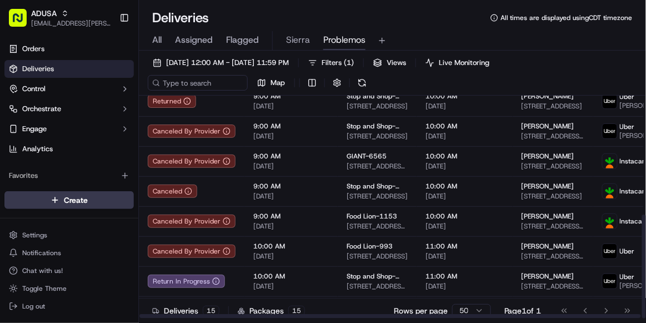
scroll to position [255, 0]
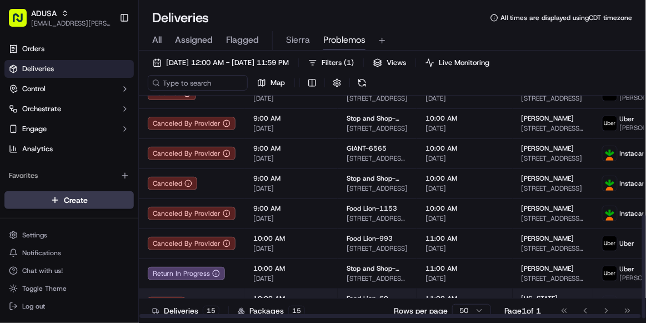
click at [326, 208] on td "10:00 AM [DATE]" at bounding box center [291, 303] width 93 height 30
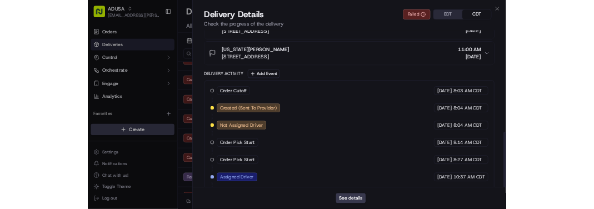
scroll to position [444, 0]
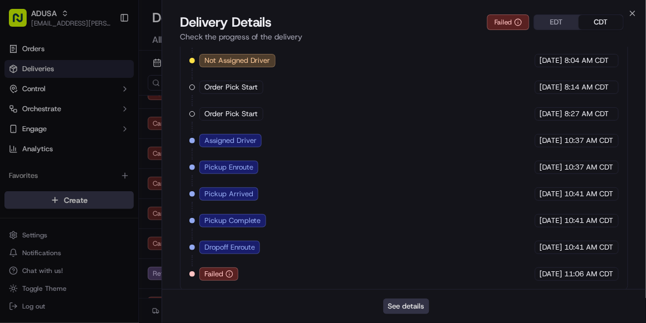
click at [419, 208] on button "See details" at bounding box center [407, 306] width 46 height 16
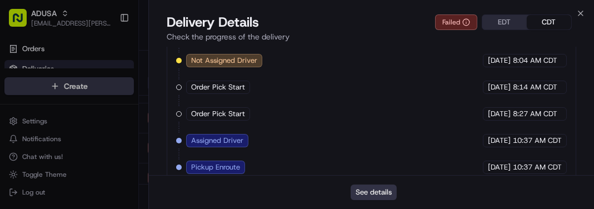
scroll to position [0, 0]
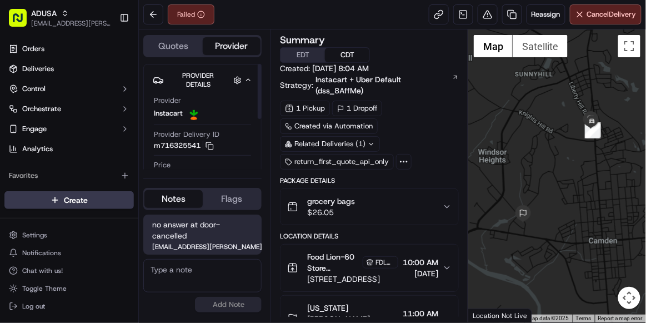
click at [239, 89] on button "Provider Details Hidden ( 4 )" at bounding box center [202, 80] width 99 height 22
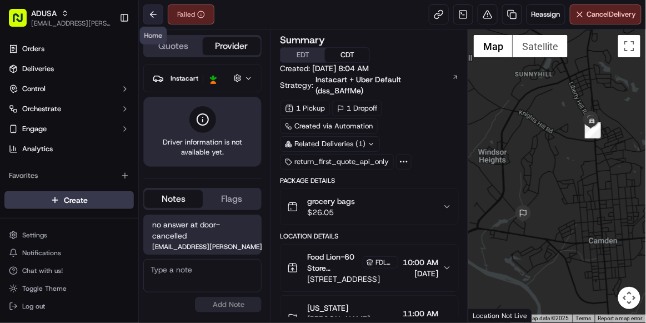
click at [155, 16] on button at bounding box center [153, 14] width 20 height 20
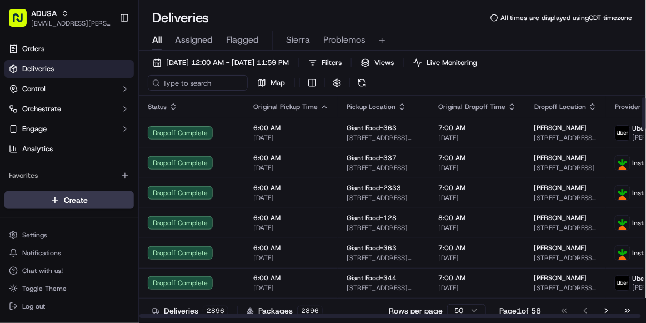
scroll to position [14, 0]
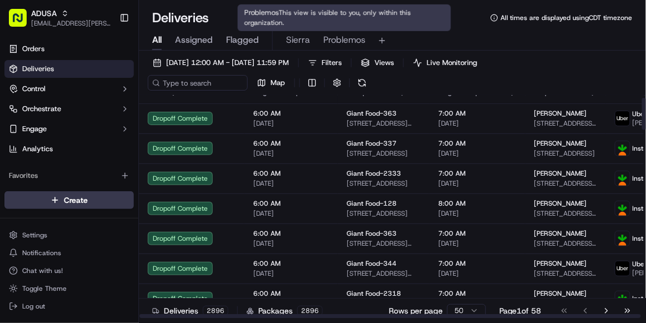
click at [334, 43] on span "Problemos" at bounding box center [344, 39] width 42 height 13
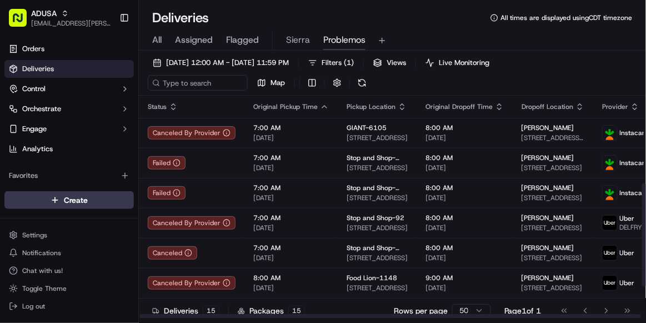
scroll to position [255, 0]
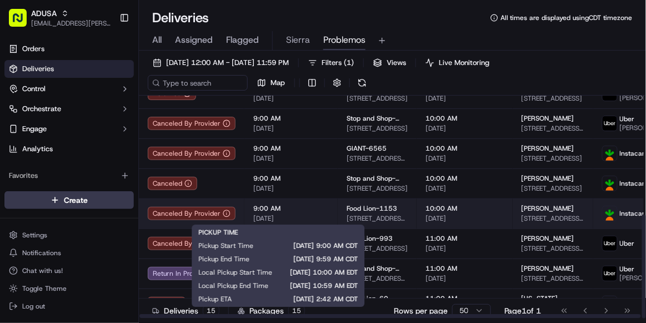
click at [321, 218] on span "[DATE]" at bounding box center [291, 218] width 76 height 9
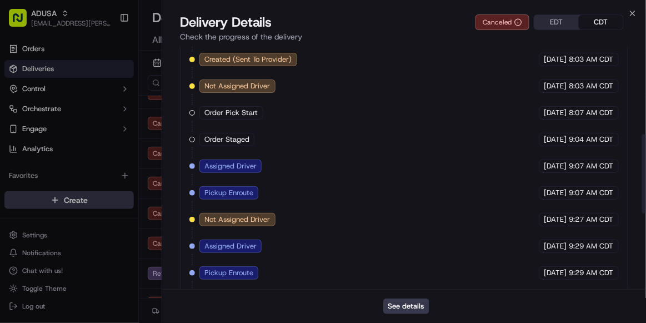
scroll to position [499, 0]
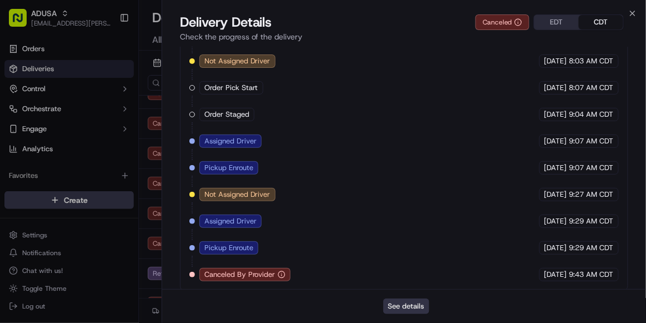
click at [415, 308] on button "See details" at bounding box center [407, 306] width 46 height 16
click at [632, 12] on icon "button" at bounding box center [633, 13] width 9 height 9
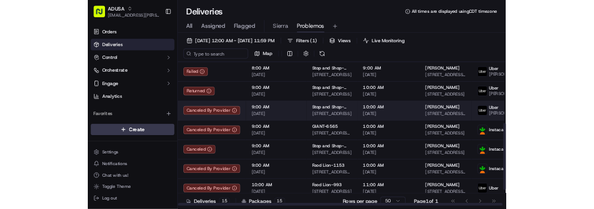
scroll to position [192, 0]
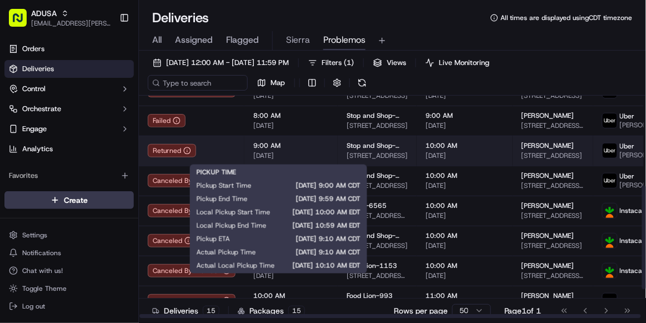
click at [313, 149] on span "9:00 AM" at bounding box center [291, 145] width 76 height 9
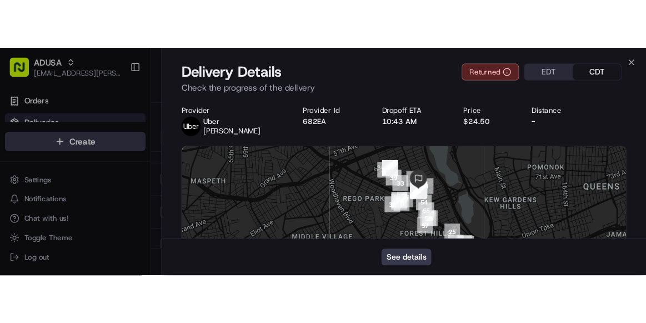
scroll to position [0, 0]
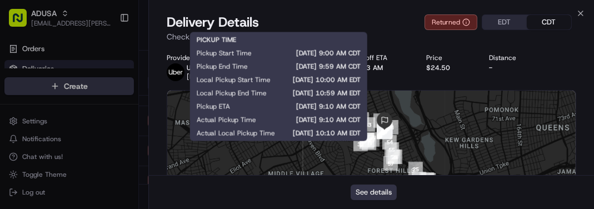
click at [368, 193] on button "See details" at bounding box center [374, 193] width 46 height 16
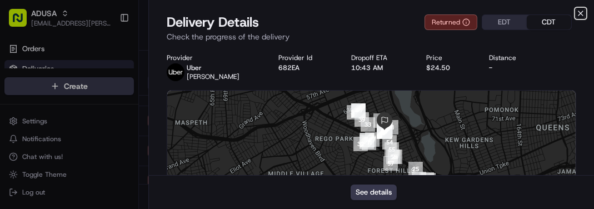
click at [584, 12] on icon "button" at bounding box center [580, 13] width 9 height 9
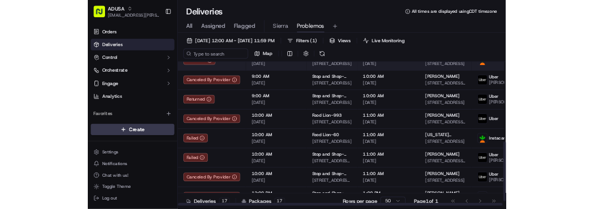
scroll to position [315, 0]
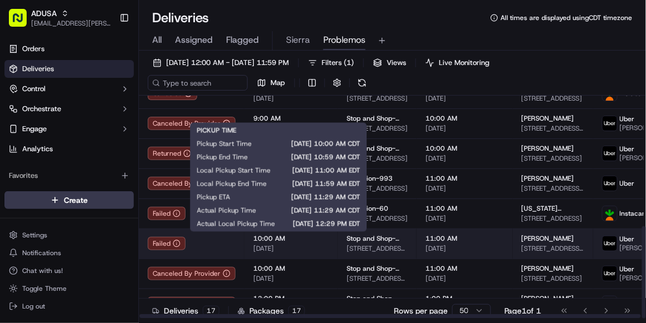
click at [324, 241] on span "10:00 AM" at bounding box center [291, 238] width 76 height 9
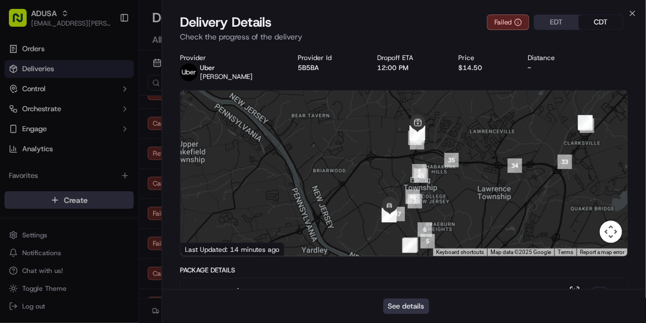
click at [411, 307] on button "See details" at bounding box center [407, 306] width 46 height 16
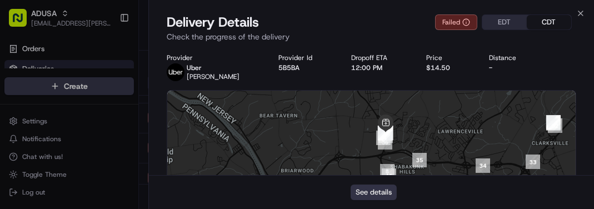
scroll to position [0, 0]
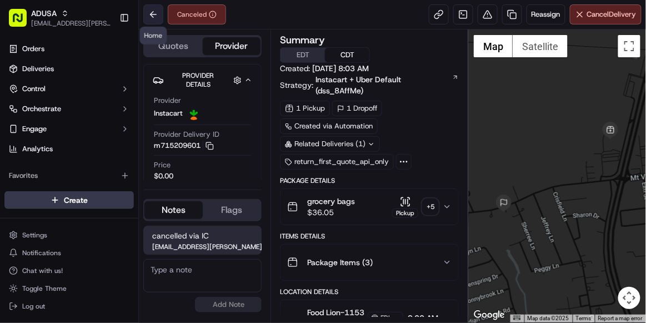
click at [156, 16] on button at bounding box center [153, 14] width 20 height 20
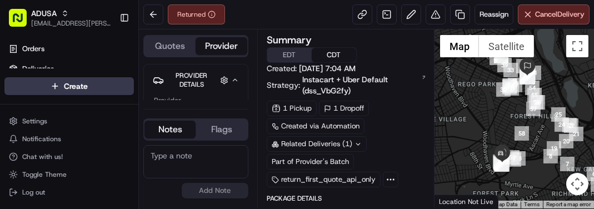
click at [494, 130] on div at bounding box center [515, 118] width 160 height 179
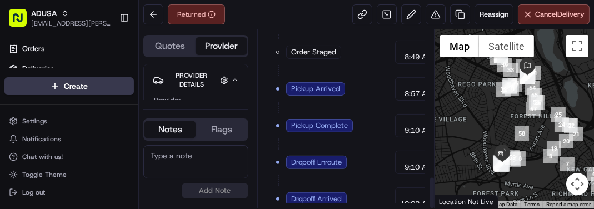
scroll to position [806, 0]
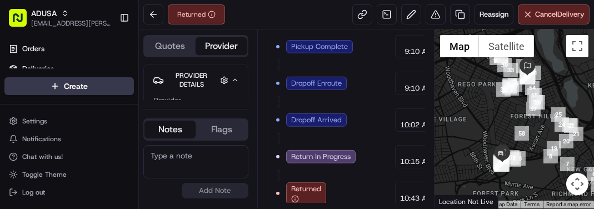
click at [192, 161] on textarea at bounding box center [195, 161] width 105 height 33
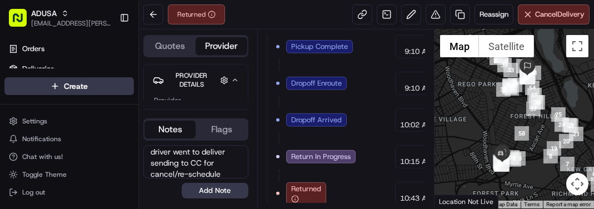
scroll to position [0, 0]
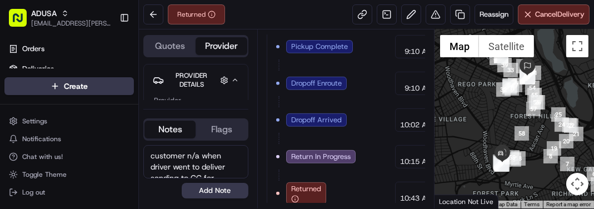
drag, startPoint x: 225, startPoint y: 173, endPoint x: 132, endPoint y: 147, distance: 97.0
click at [132, 147] on div "ADUSA sierra.centeno@adusa.com Toggle Sidebar Orders Deliveries Control Orchest…" at bounding box center [297, 104] width 594 height 209
type textarea "customer n/a when driver went to deliver sending to CC for cancel/re-schedule"
click at [222, 192] on button "Add Note" at bounding box center [215, 191] width 67 height 16
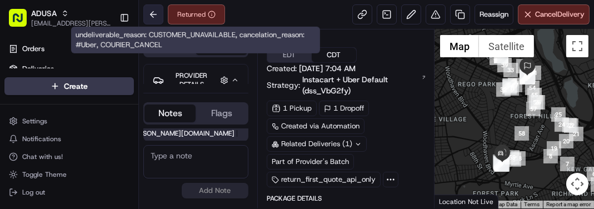
click at [155, 11] on button at bounding box center [153, 14] width 20 height 20
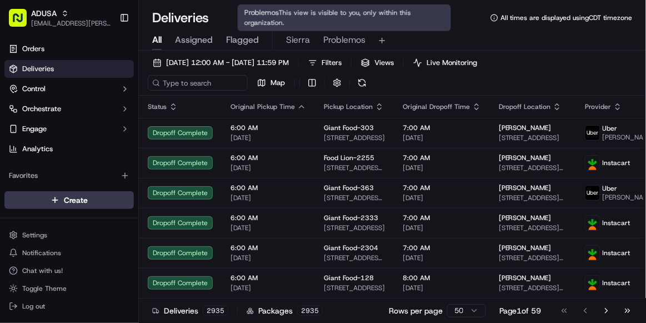
click at [352, 43] on span "Problemos" at bounding box center [344, 39] width 42 height 13
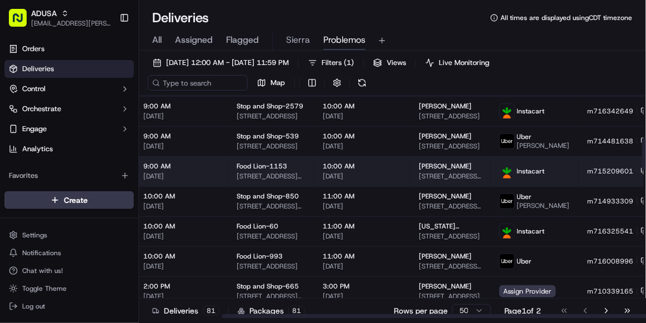
scroll to position [292, 113]
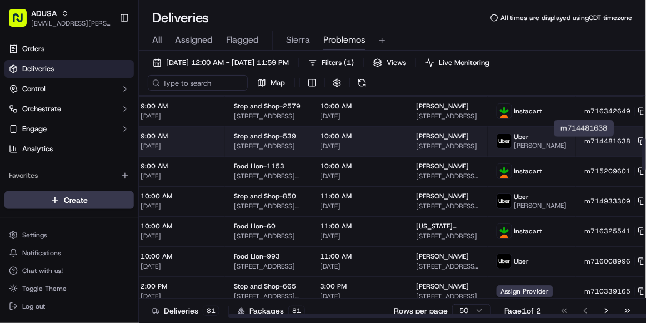
click at [594, 145] on icon at bounding box center [643, 141] width 8 height 8
click at [380, 150] on span "[DATE]" at bounding box center [359, 146] width 78 height 9
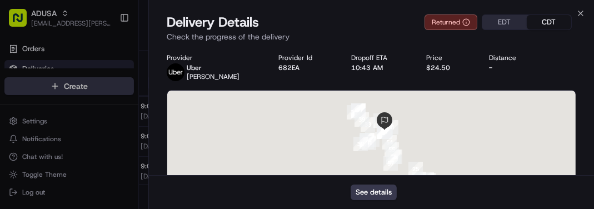
scroll to position [297, 113]
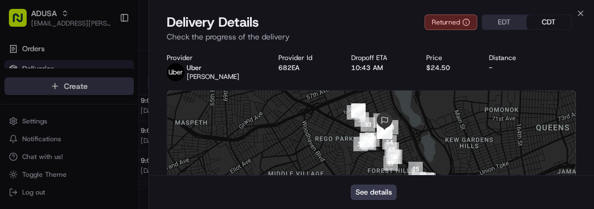
click at [561, 44] on div "Delivery Details Returned EDT CDT Check the progress of the delivery" at bounding box center [371, 29] width 445 height 33
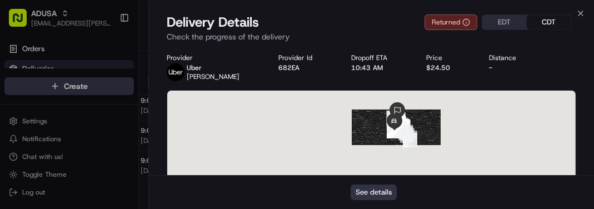
click at [372, 190] on button "See details" at bounding box center [374, 193] width 46 height 16
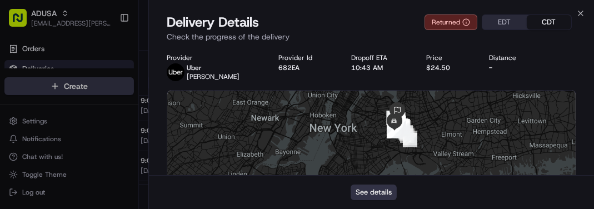
scroll to position [292, 113]
click at [582, 13] on icon "button" at bounding box center [580, 13] width 9 height 9
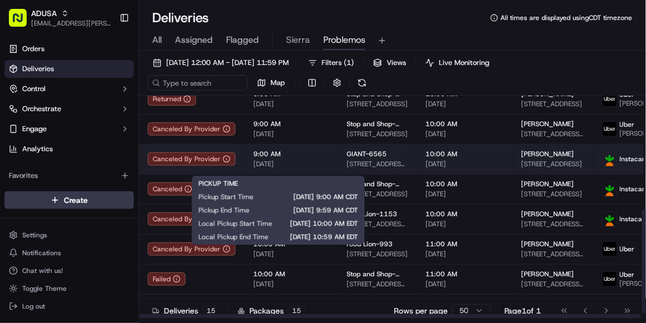
scroll to position [255, 0]
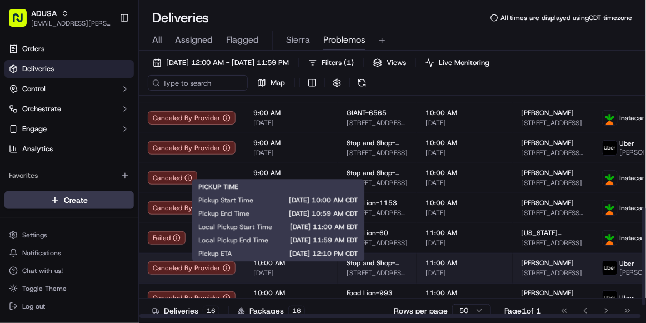
click at [309, 208] on span "10:00 AM" at bounding box center [291, 262] width 76 height 9
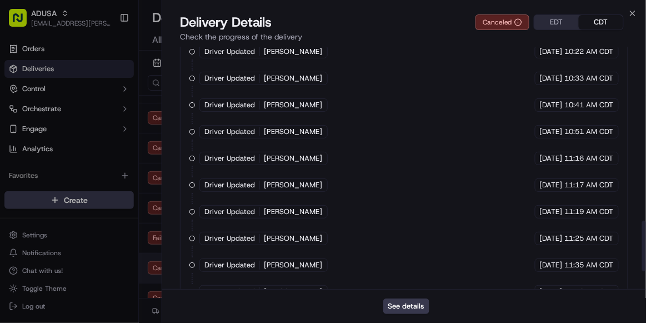
scroll to position [919, 0]
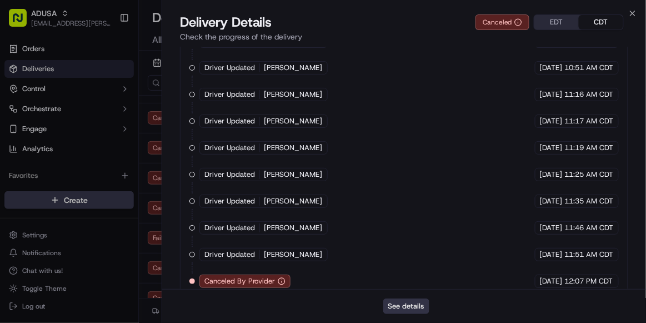
click at [404, 208] on button "See details" at bounding box center [407, 306] width 46 height 16
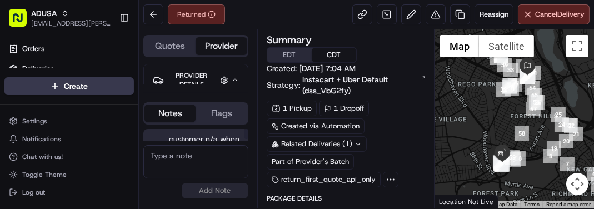
drag, startPoint x: 239, startPoint y: 132, endPoint x: 174, endPoint y: 152, distance: 68.2
click at [174, 152] on div "customer n/a when driver went to deliver sending to CC for cancel/re-schedule s…" at bounding box center [195, 163] width 105 height 78
drag, startPoint x: 167, startPoint y: 140, endPoint x: 252, endPoint y: 157, distance: 86.8
click at [252, 157] on div "Quotes Provider Provider Details Hidden ( 3 ) Provider Uber Provider Batch ID b…" at bounding box center [198, 118] width 118 height 179
copy div "customer n/a when driver went to deliver sending to CC for cancel/re-schedule s…"
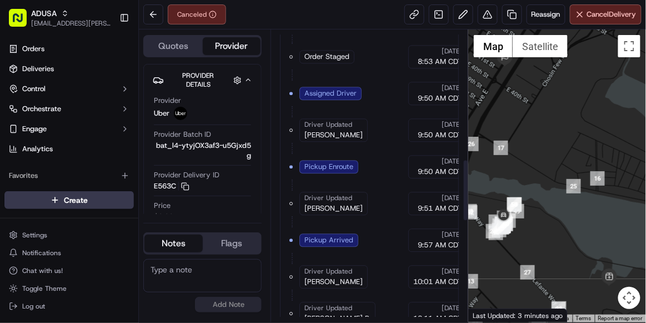
scroll to position [613, 0]
click at [158, 16] on button at bounding box center [153, 14] width 20 height 20
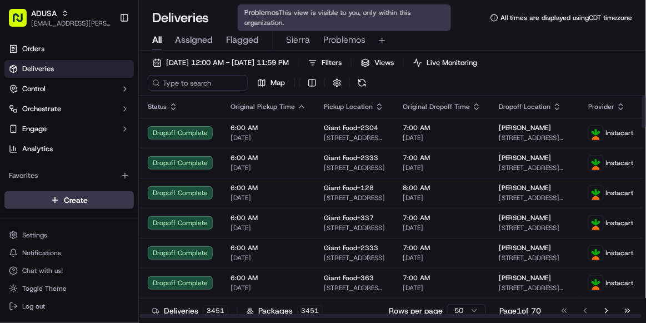
click at [351, 44] on span "Problemos" at bounding box center [344, 39] width 42 height 13
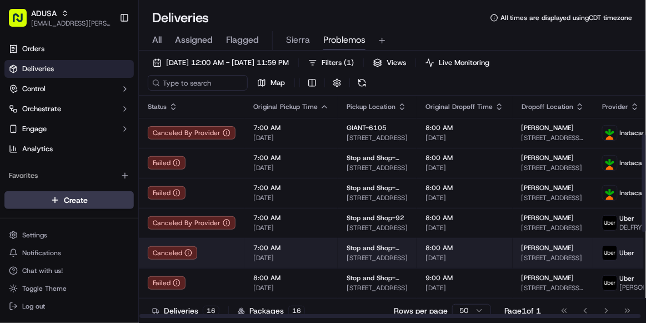
scroll to position [285, 0]
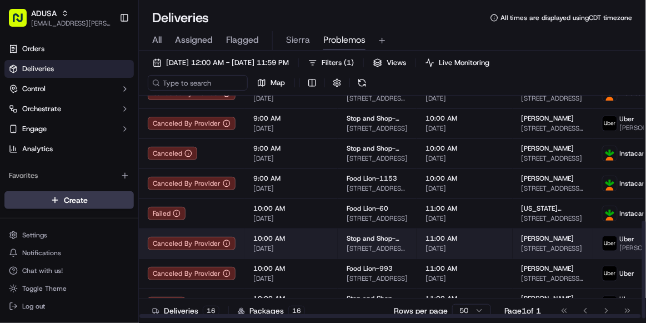
click at [305, 244] on span "[DATE]" at bounding box center [291, 248] width 76 height 9
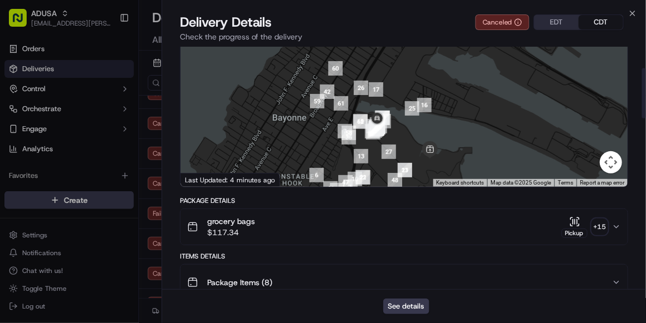
scroll to position [0, 0]
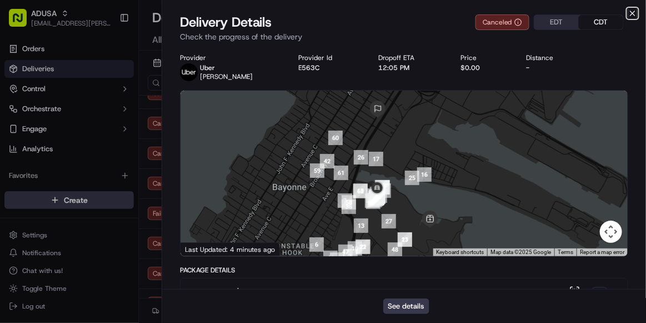
click at [632, 14] on icon "button" at bounding box center [633, 13] width 9 height 9
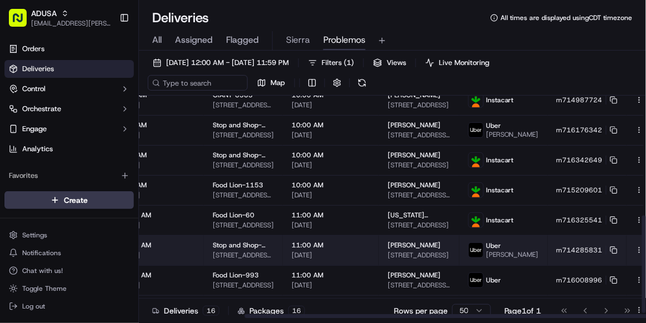
scroll to position [272, 134]
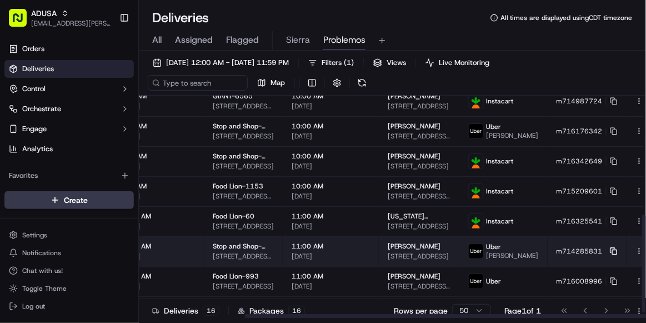
click at [610, 255] on icon at bounding box center [614, 251] width 8 height 8
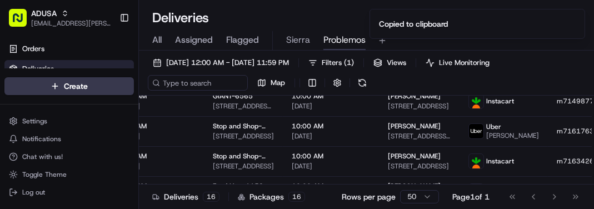
scroll to position [0, 0]
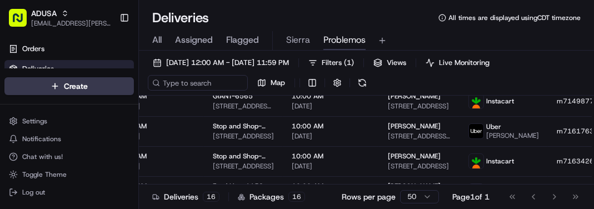
click at [581, 79] on div "[DATE] 12:00 AM - [DATE] 11:59 PM Filters ( 1 ) Views Live Monitoring Map" at bounding box center [366, 75] width 455 height 41
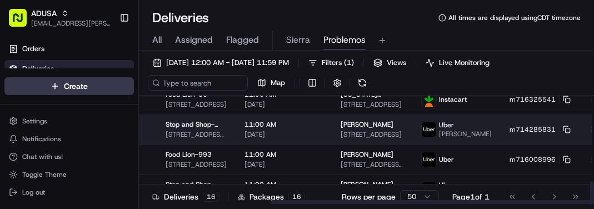
scroll to position [399, 186]
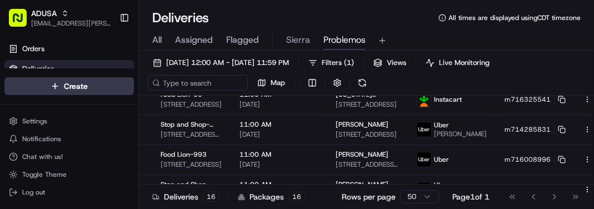
click at [559, 42] on div "All Assigned Flagged Sierra Problemos" at bounding box center [366, 40] width 455 height 19
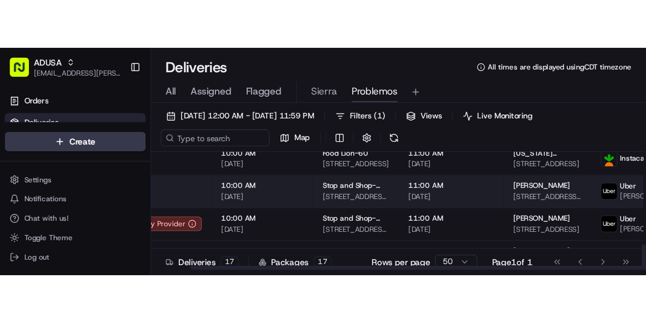
scroll to position [429, 50]
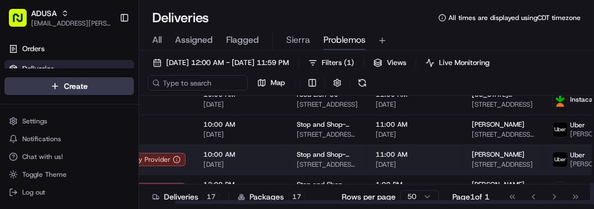
click at [424, 153] on span "11:00 AM" at bounding box center [415, 154] width 78 height 9
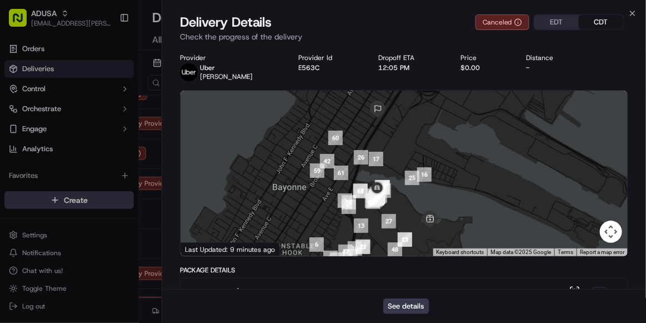
scroll to position [315, 50]
click at [406, 301] on button "See details" at bounding box center [407, 306] width 46 height 16
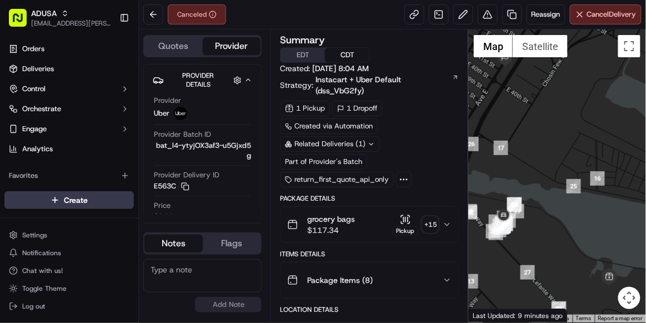
click at [186, 280] on textarea at bounding box center [202, 275] width 118 height 33
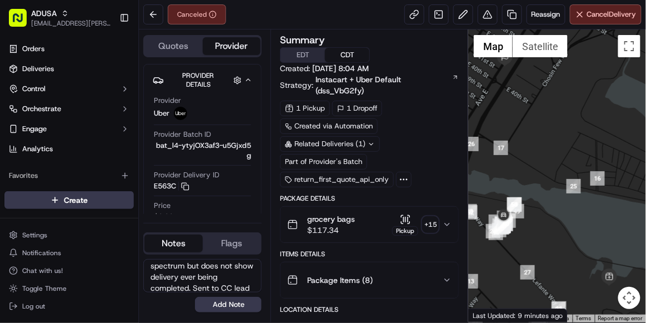
scroll to position [26, 0]
type textarea "shows as picked up in spectrum but does not show delivery ever being completed.…"
click at [230, 303] on button "Add Note" at bounding box center [228, 305] width 67 height 16
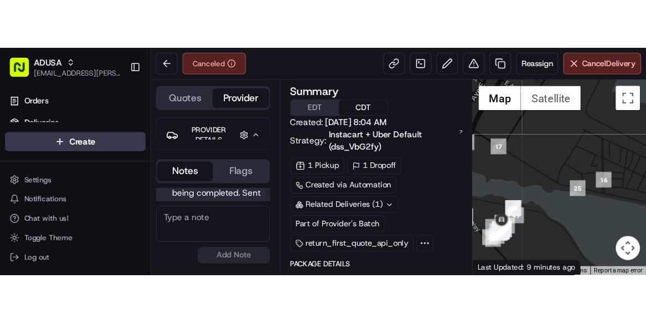
scroll to position [72, 0]
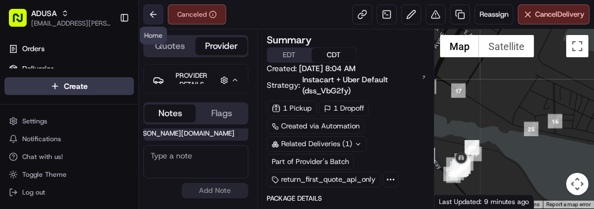
click at [147, 21] on button at bounding box center [153, 14] width 20 height 20
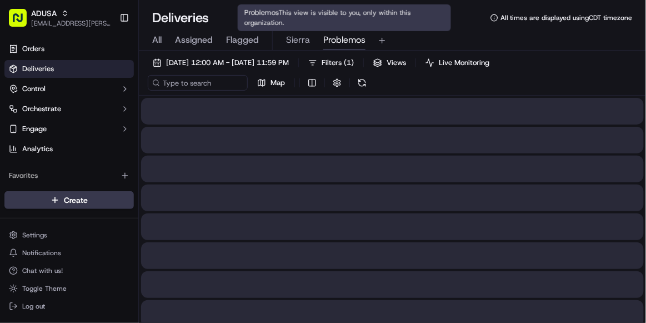
click at [340, 36] on span "Problemos" at bounding box center [344, 39] width 42 height 13
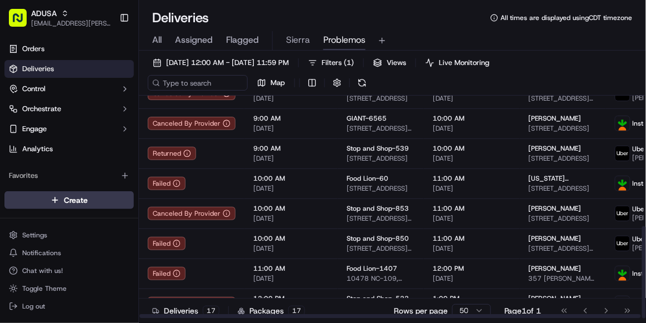
scroll to position [315, 0]
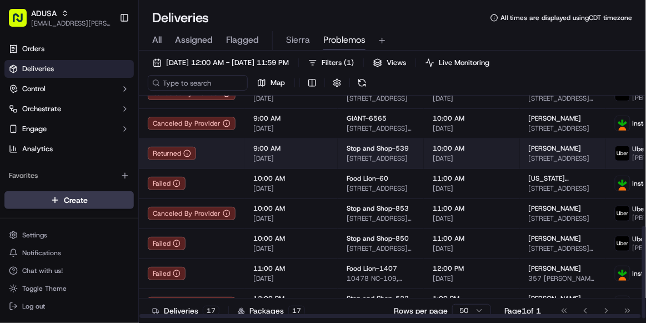
click at [485, 157] on span "[DATE]" at bounding box center [472, 158] width 78 height 9
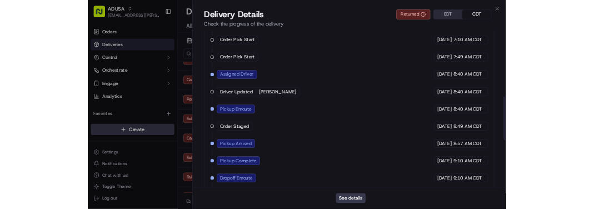
scroll to position [630, 0]
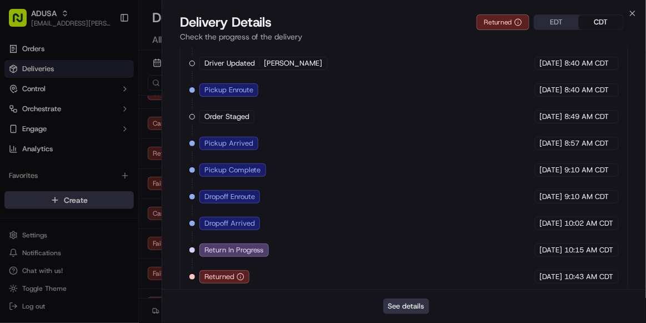
click at [402, 311] on button "See details" at bounding box center [407, 306] width 46 height 16
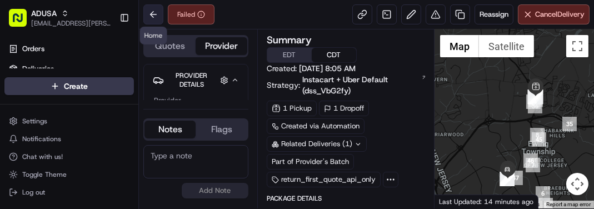
click at [155, 16] on button at bounding box center [153, 14] width 20 height 20
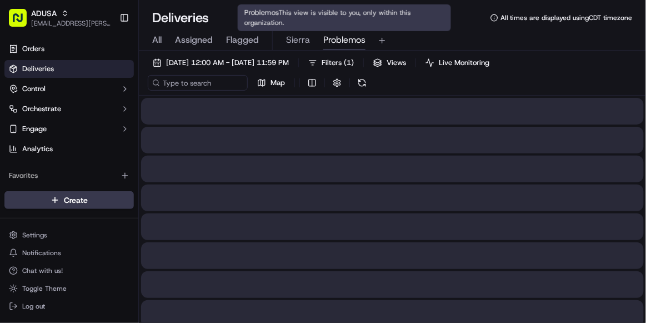
click at [346, 37] on span "Problemos" at bounding box center [344, 39] width 42 height 13
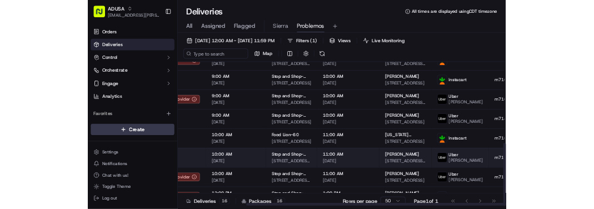
scroll to position [285, 134]
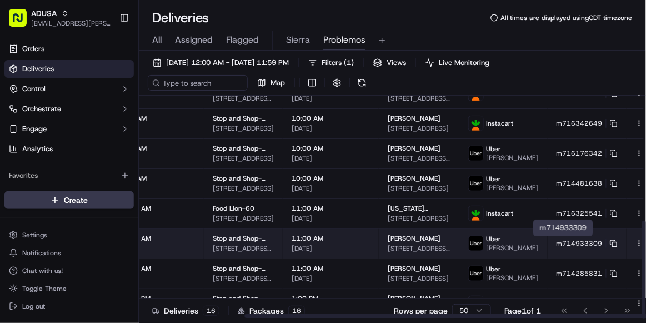
click at [610, 241] on icon at bounding box center [614, 244] width 8 height 8
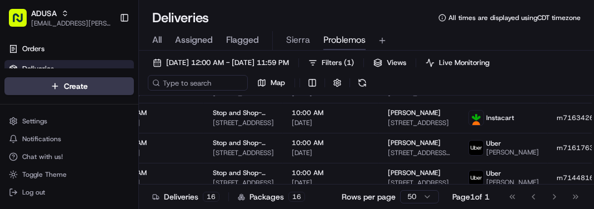
scroll to position [0, 0]
click at [579, 40] on div "All Assigned Flagged Sierra Problemos" at bounding box center [366, 40] width 455 height 19
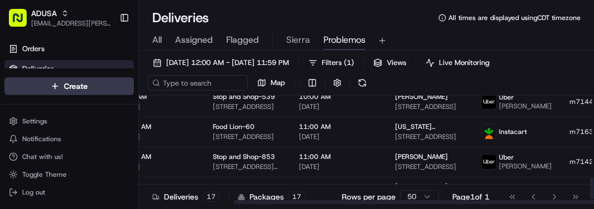
scroll to position [429, 134]
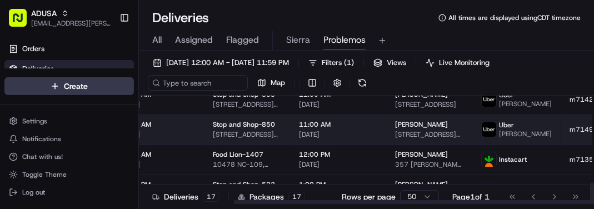
click at [349, 130] on span "[DATE]" at bounding box center [338, 134] width 78 height 9
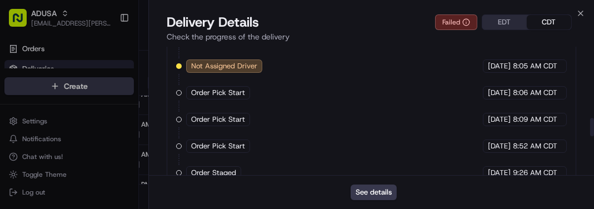
scroll to position [770, 0]
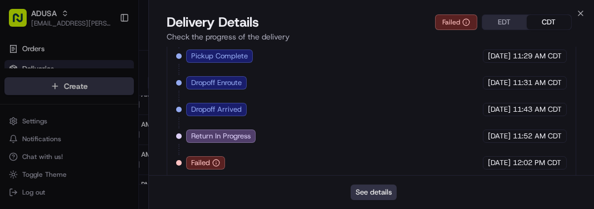
click at [386, 193] on button "See details" at bounding box center [374, 193] width 46 height 16
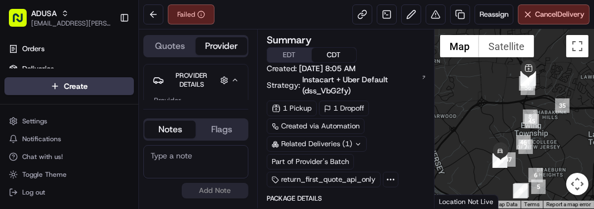
click at [230, 167] on textarea at bounding box center [195, 161] width 105 height 33
click at [196, 170] on textarea "per uber driver had app issue" at bounding box center [195, 161] width 105 height 33
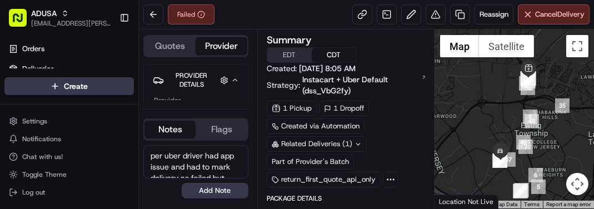
drag, startPoint x: 196, startPoint y: 170, endPoint x: 145, endPoint y: 111, distance: 78.4
click at [145, 111] on div "Quotes Provider Provider Details Hidden ( 3 ) Provider Uber Provider Batch ID b…" at bounding box center [198, 118] width 118 height 179
type textarea "per uber driver had app issue and had to mark delivery as failed but order was …"
click at [208, 190] on button "Add Note" at bounding box center [215, 191] width 67 height 16
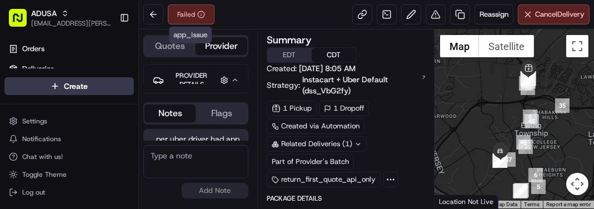
scroll to position [72, 0]
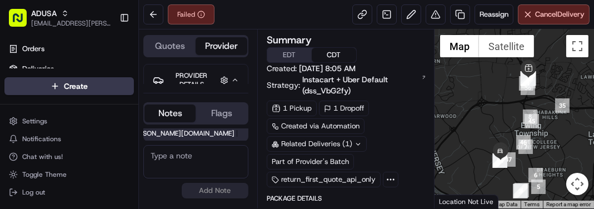
click at [553, 64] on div at bounding box center [515, 118] width 160 height 179
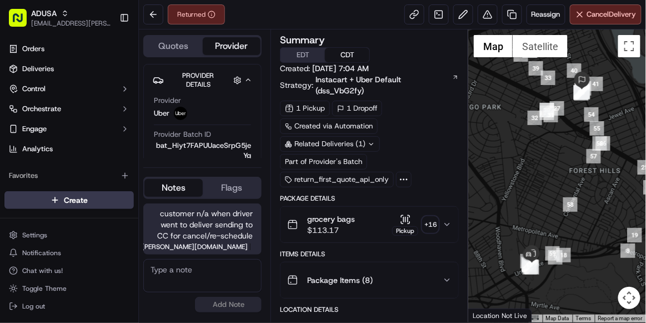
click at [195, 280] on textarea at bounding box center [202, 275] width 118 height 33
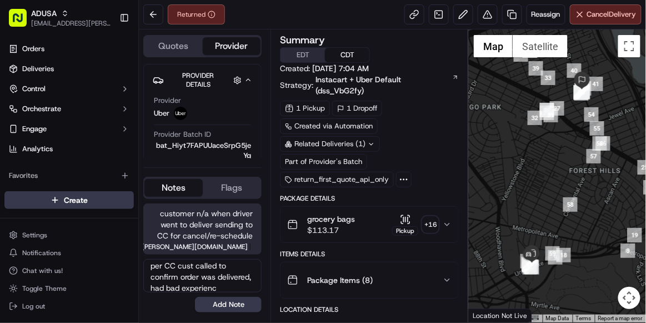
scroll to position [15, 0]
type textarea "per CC cust called to confirm order was delivered, had bad experience with driv…"
click at [215, 305] on button "Add Note" at bounding box center [228, 305] width 67 height 16
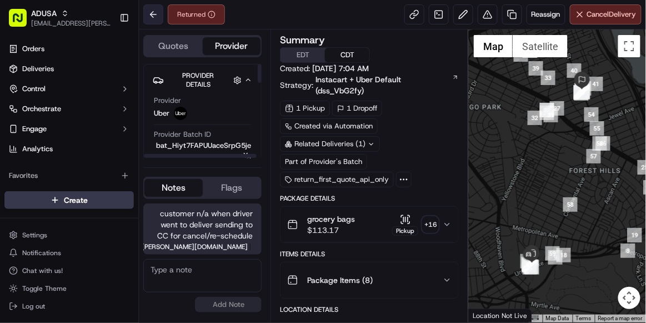
scroll to position [65, 0]
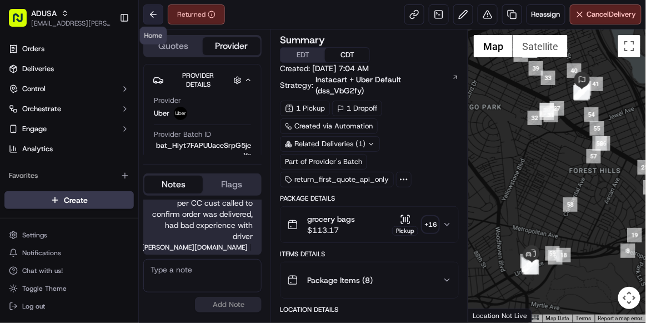
click at [156, 20] on button at bounding box center [153, 14] width 20 height 20
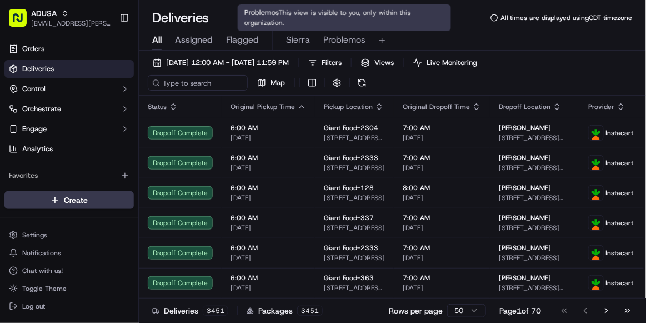
click at [338, 38] on span "Problemos" at bounding box center [344, 39] width 42 height 13
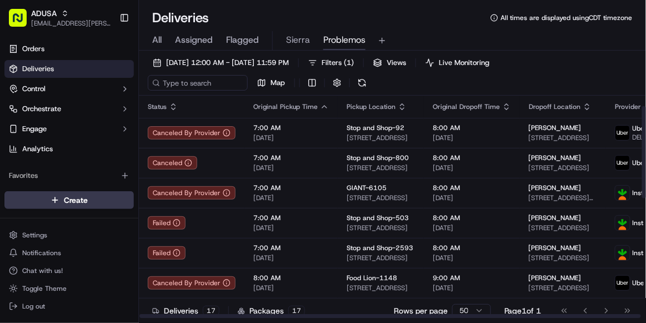
scroll to position [315, 0]
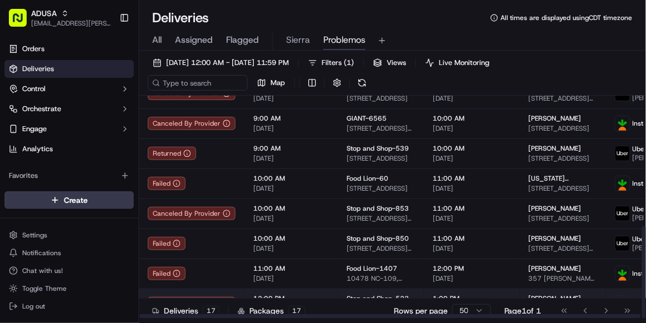
click at [320, 294] on span "12:00 PM" at bounding box center [291, 298] width 76 height 9
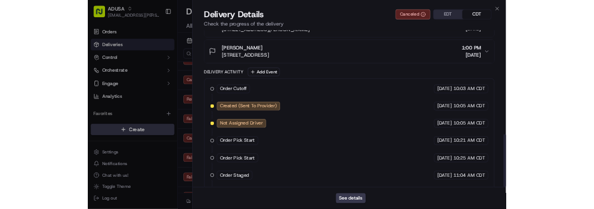
scroll to position [472, 0]
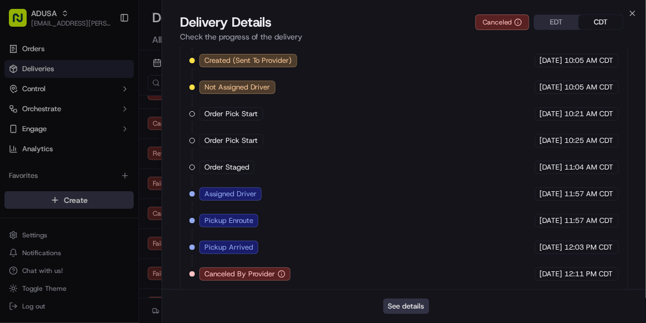
click at [400, 308] on button "See details" at bounding box center [407, 306] width 46 height 16
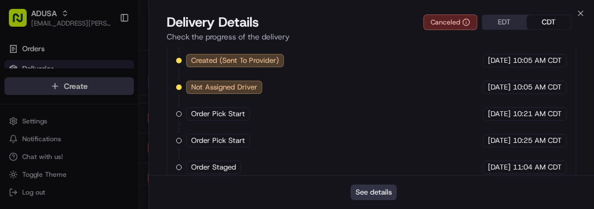
scroll to position [0, 0]
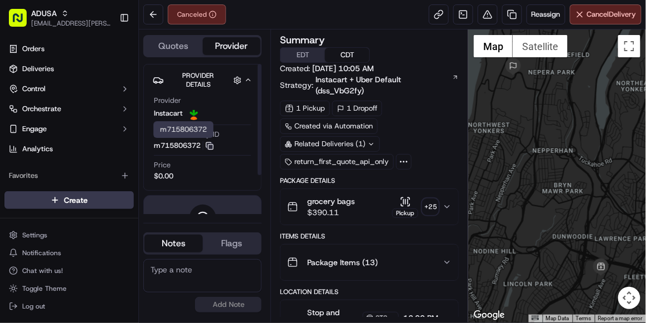
click at [210, 144] on icon "button" at bounding box center [210, 146] width 8 height 8
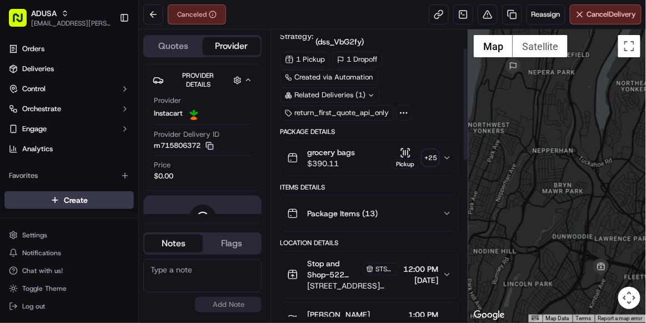
scroll to position [49, 0]
click at [368, 257] on div "Stop and Shop-522 Store Facilitator STSH-522" at bounding box center [353, 268] width 92 height 22
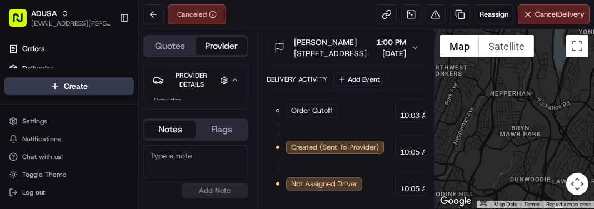
scroll to position [0, 0]
click at [187, 155] on textarea at bounding box center [195, 161] width 105 height 33
type textarea "fraud order"
click at [221, 194] on button "Add Note" at bounding box center [215, 191] width 67 height 16
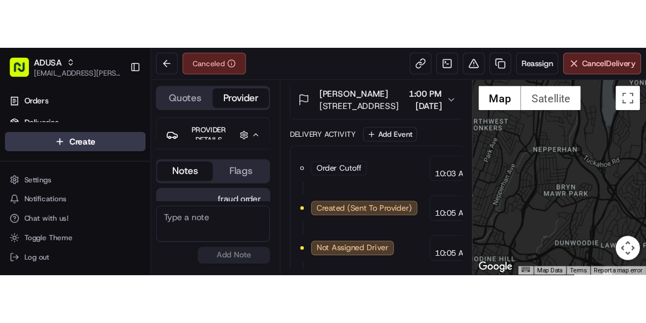
scroll to position [17, 0]
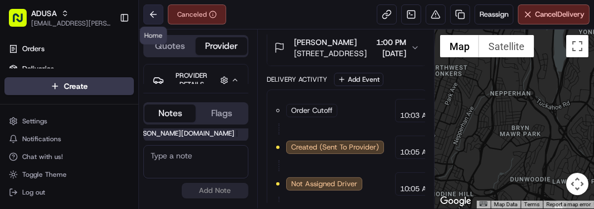
click at [159, 14] on button at bounding box center [153, 14] width 20 height 20
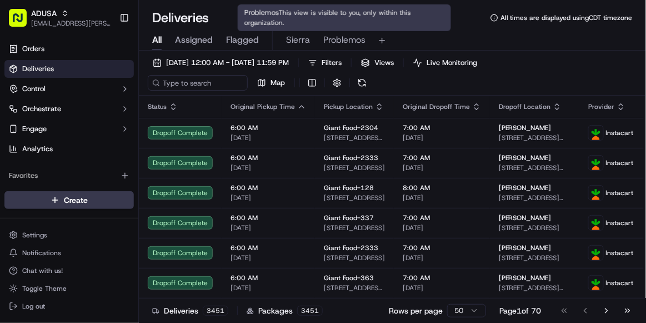
click at [346, 43] on span "Problemos" at bounding box center [344, 39] width 42 height 13
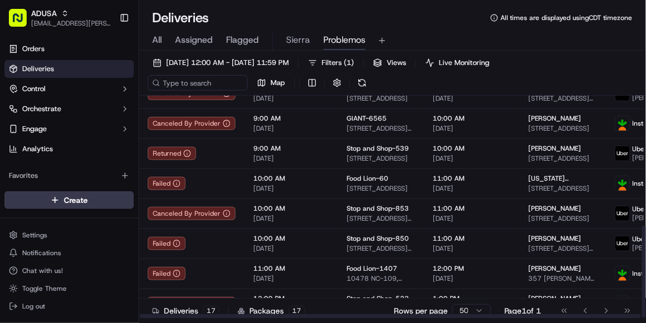
scroll to position [315, 0]
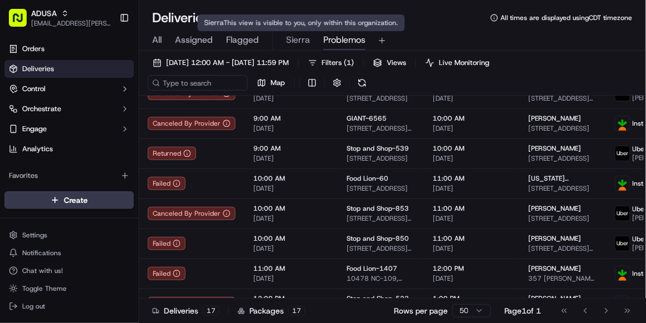
click at [305, 45] on span "Sierra" at bounding box center [298, 39] width 24 height 13
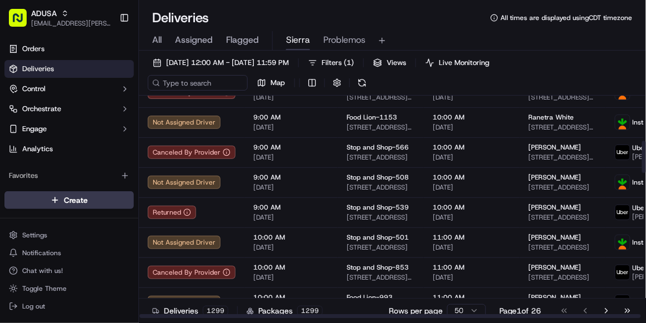
scroll to position [311, 0]
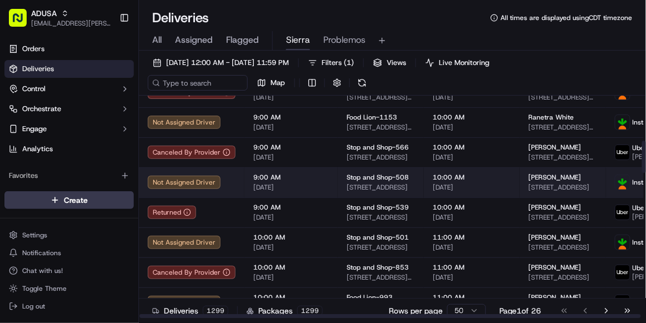
click at [315, 183] on span "[DATE]" at bounding box center [291, 187] width 76 height 9
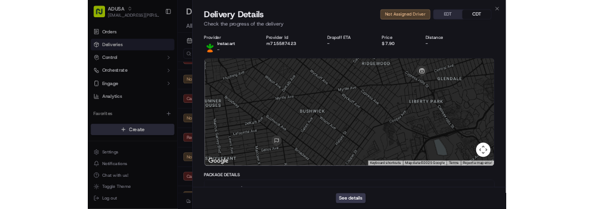
scroll to position [234, 0]
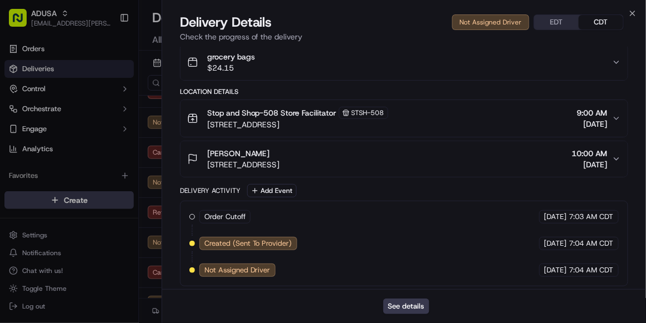
click at [406, 315] on div "See details" at bounding box center [404, 306] width 484 height 34
click at [404, 303] on button "See details" at bounding box center [407, 306] width 46 height 16
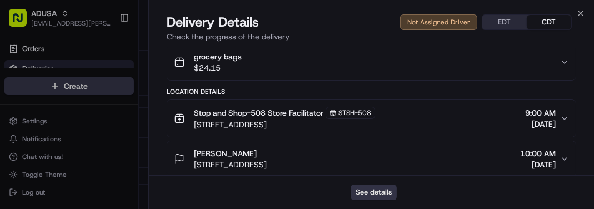
scroll to position [0, 0]
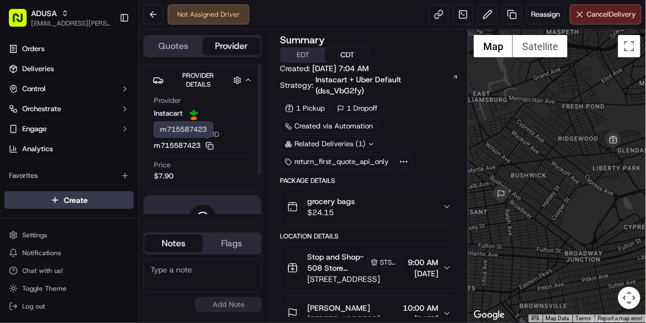
click at [211, 145] on icon "button" at bounding box center [210, 146] width 8 height 8
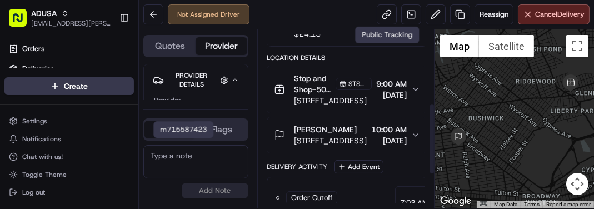
scroll to position [180, 0]
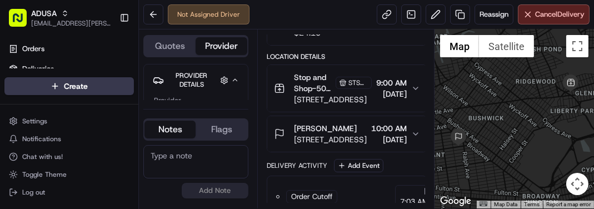
click at [194, 157] on textarea at bounding box center [195, 161] width 105 height 33
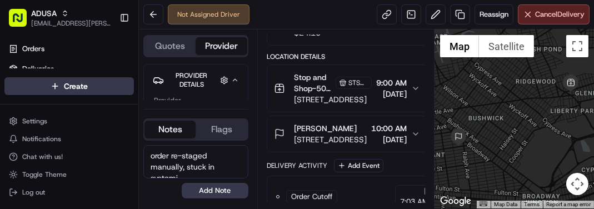
scroll to position [4, 0]
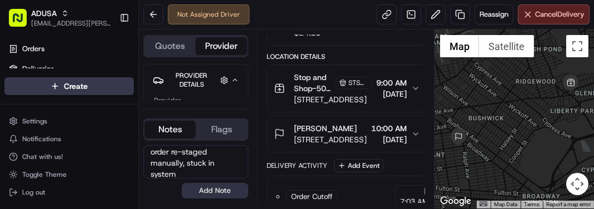
type textarea "order re-staged manually, stuck in system"
click at [206, 191] on button "Add Note" at bounding box center [215, 191] width 67 height 16
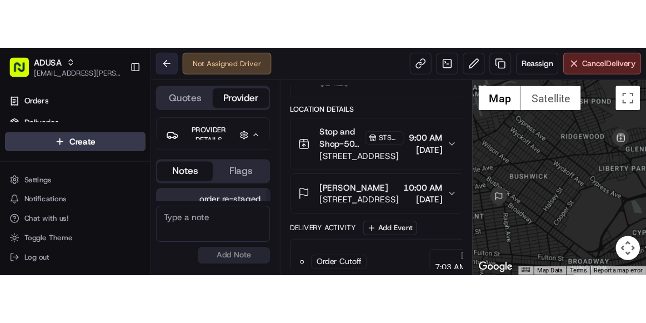
scroll to position [39, 0]
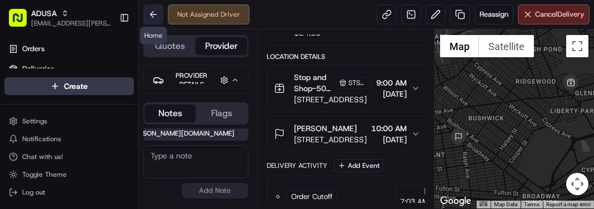
click at [155, 20] on button at bounding box center [153, 14] width 20 height 20
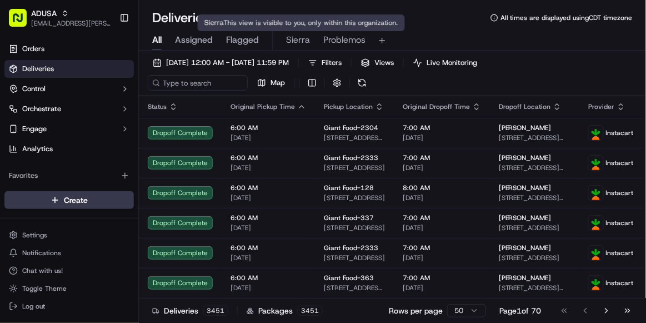
click at [293, 42] on span "Sierra" at bounding box center [298, 39] width 24 height 13
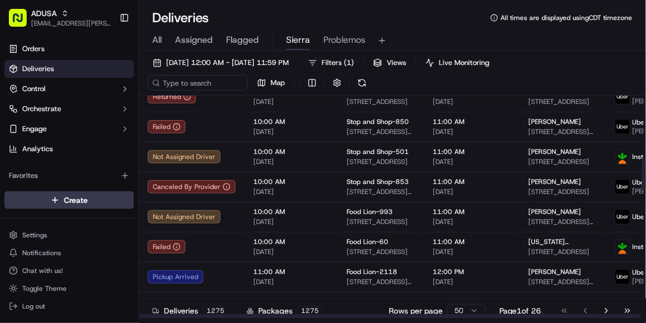
scroll to position [427, 0]
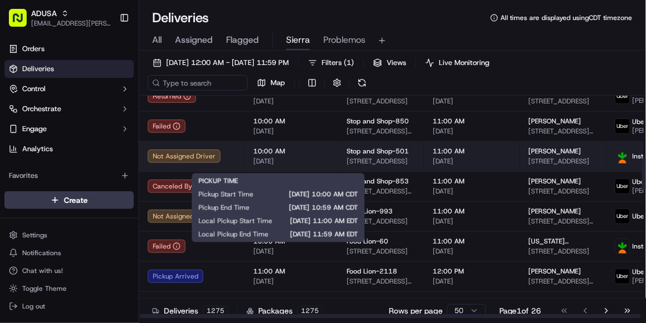
click at [313, 162] on span "[DATE]" at bounding box center [291, 161] width 76 height 9
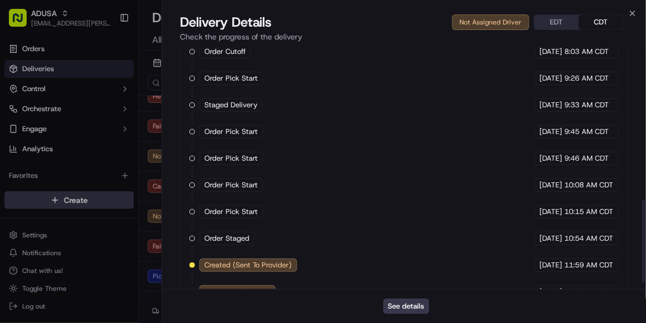
scroll to position [472, 0]
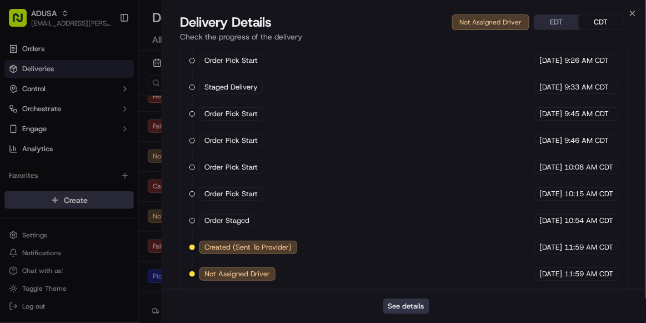
click at [402, 311] on button "See details" at bounding box center [407, 306] width 46 height 16
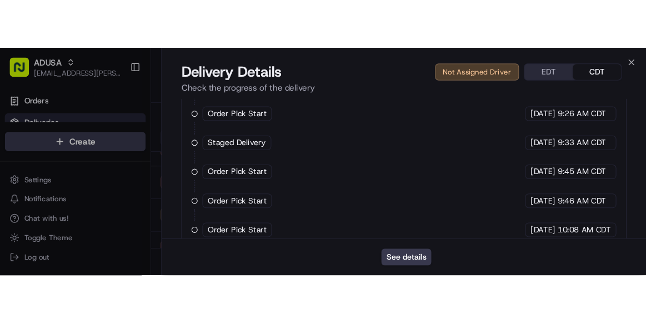
scroll to position [613, 0]
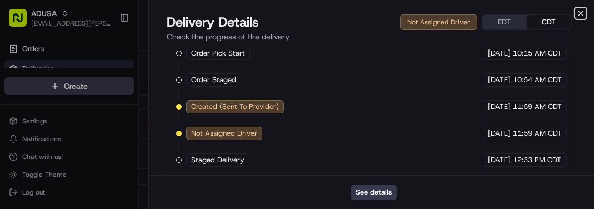
click at [580, 11] on icon "button" at bounding box center [580, 13] width 9 height 9
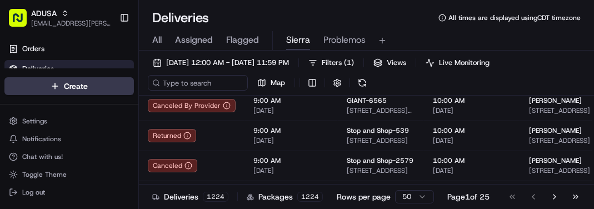
scroll to position [0, 0]
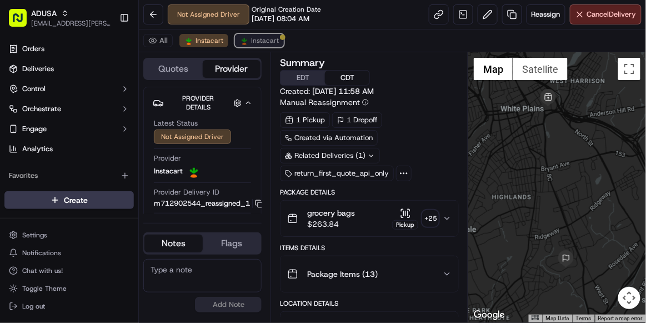
click at [260, 36] on span "Instacart" at bounding box center [265, 40] width 28 height 9
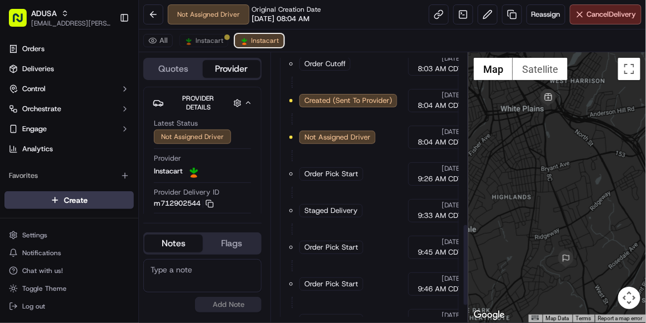
scroll to position [614, 0]
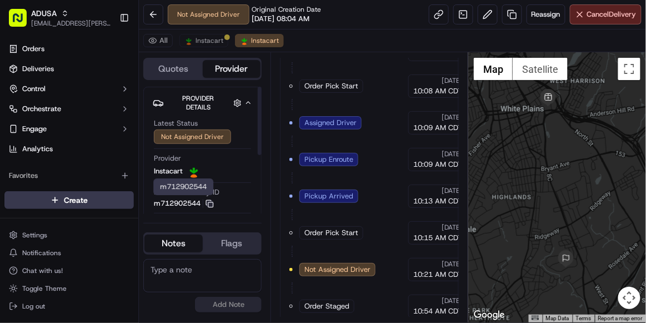
click at [212, 202] on icon "button" at bounding box center [210, 204] width 8 height 8
click at [209, 38] on span "Instacart" at bounding box center [210, 40] width 28 height 9
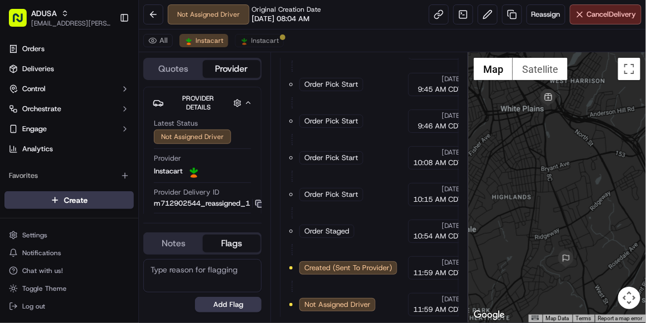
click at [236, 243] on button "Flags" at bounding box center [232, 244] width 58 height 18
click at [253, 44] on span "Instacart" at bounding box center [265, 40] width 28 height 9
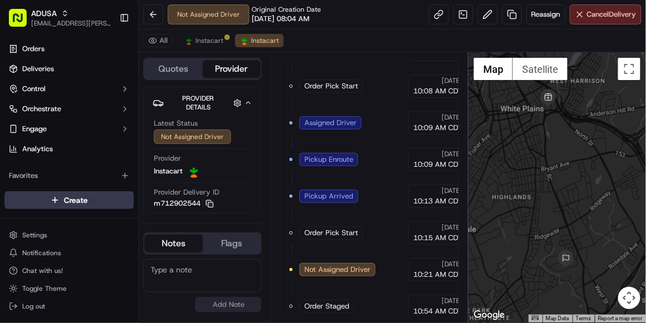
click at [244, 250] on button "Flags" at bounding box center [232, 244] width 58 height 18
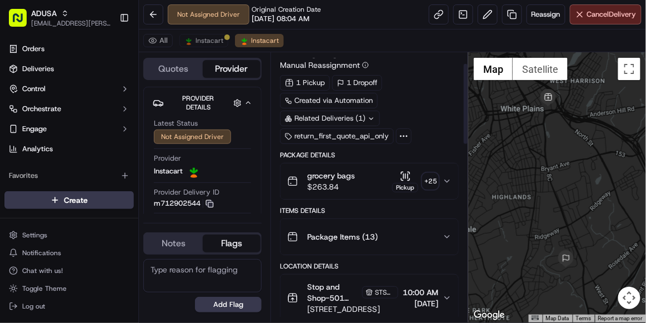
scroll to position [0, 0]
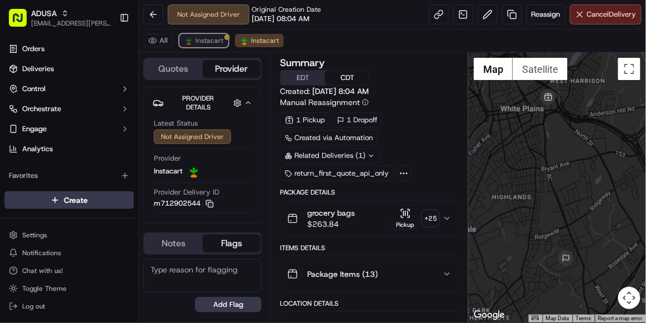
click at [205, 38] on span "Instacart" at bounding box center [210, 40] width 28 height 9
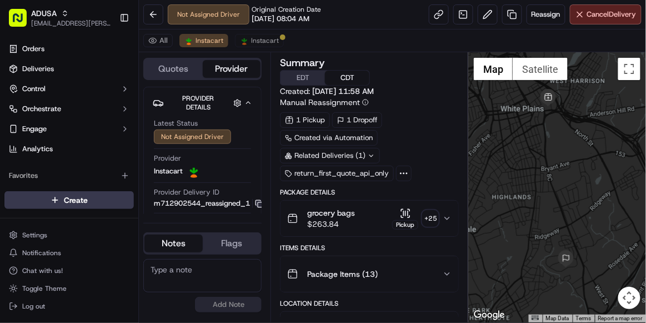
click at [195, 273] on textarea at bounding box center [202, 275] width 118 height 33
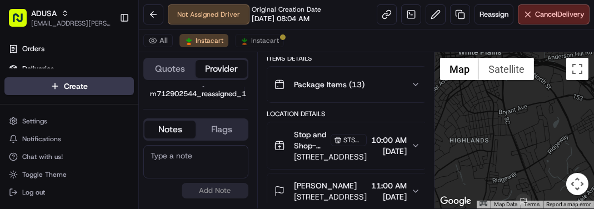
click at [177, 163] on textarea at bounding box center [195, 161] width 105 height 33
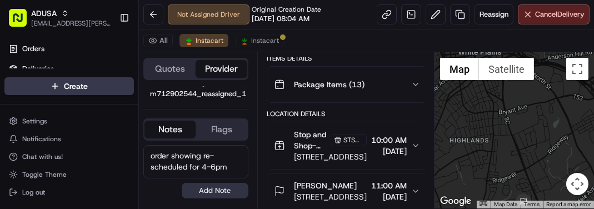
type textarea "order showing re-scheduled for 4-6pm"
click at [210, 185] on button "Add Note" at bounding box center [215, 191] width 67 height 16
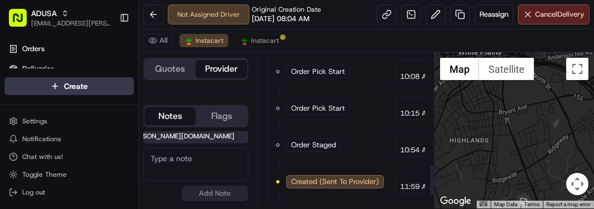
scroll to position [620, 0]
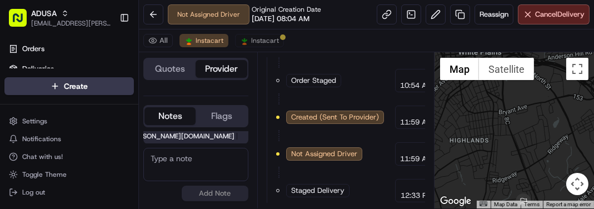
click at [185, 156] on textarea at bounding box center [195, 164] width 105 height 33
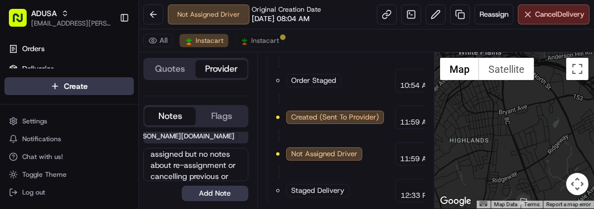
scroll to position [27, 0]
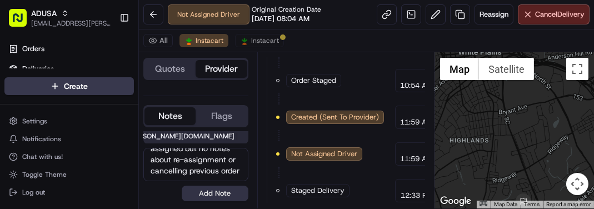
type textarea "delivery shows as re-assigned but no notes about re-assignment or cancelling pr…"
click at [222, 193] on button "Add Note" at bounding box center [215, 194] width 67 height 16
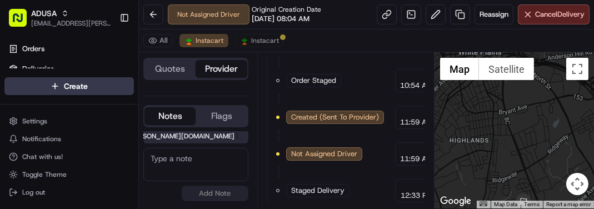
scroll to position [108, 0]
click at [155, 19] on button at bounding box center [153, 14] width 20 height 20
